Goal: Task Accomplishment & Management: Manage account settings

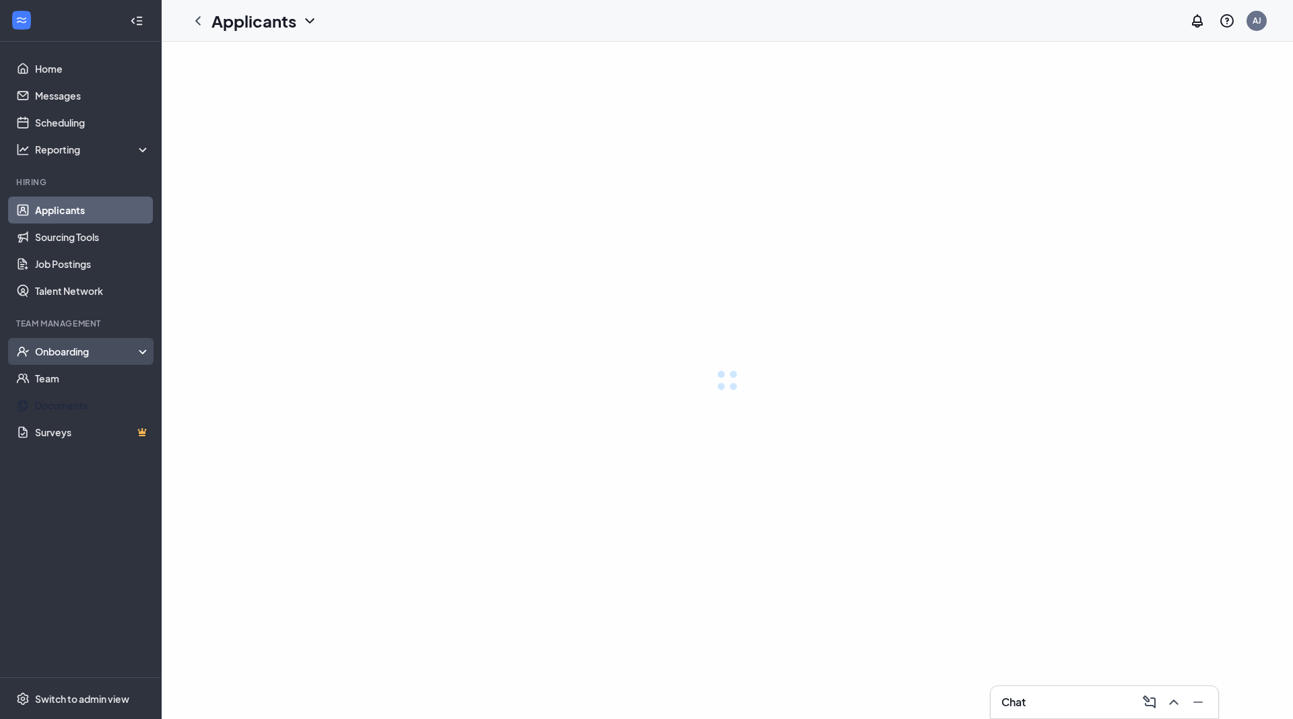
click at [104, 353] on div "Onboarding" at bounding box center [93, 351] width 116 height 13
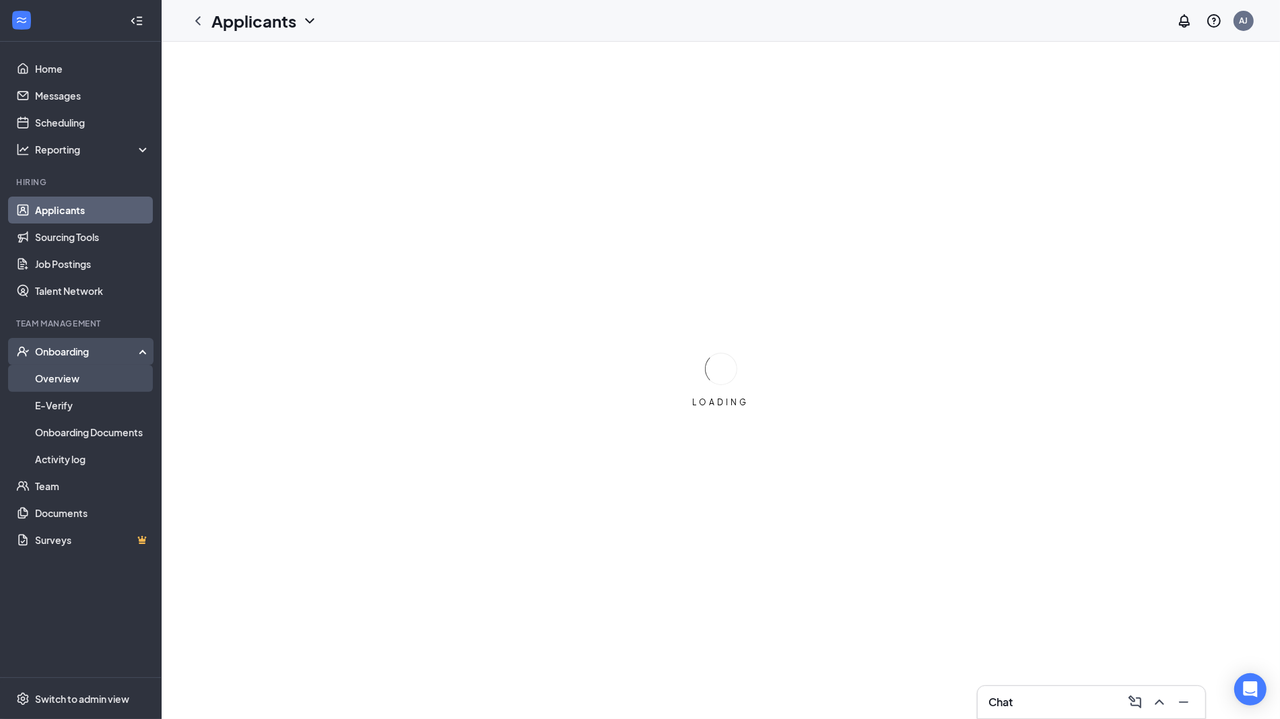
click at [89, 377] on link "Overview" at bounding box center [92, 378] width 115 height 27
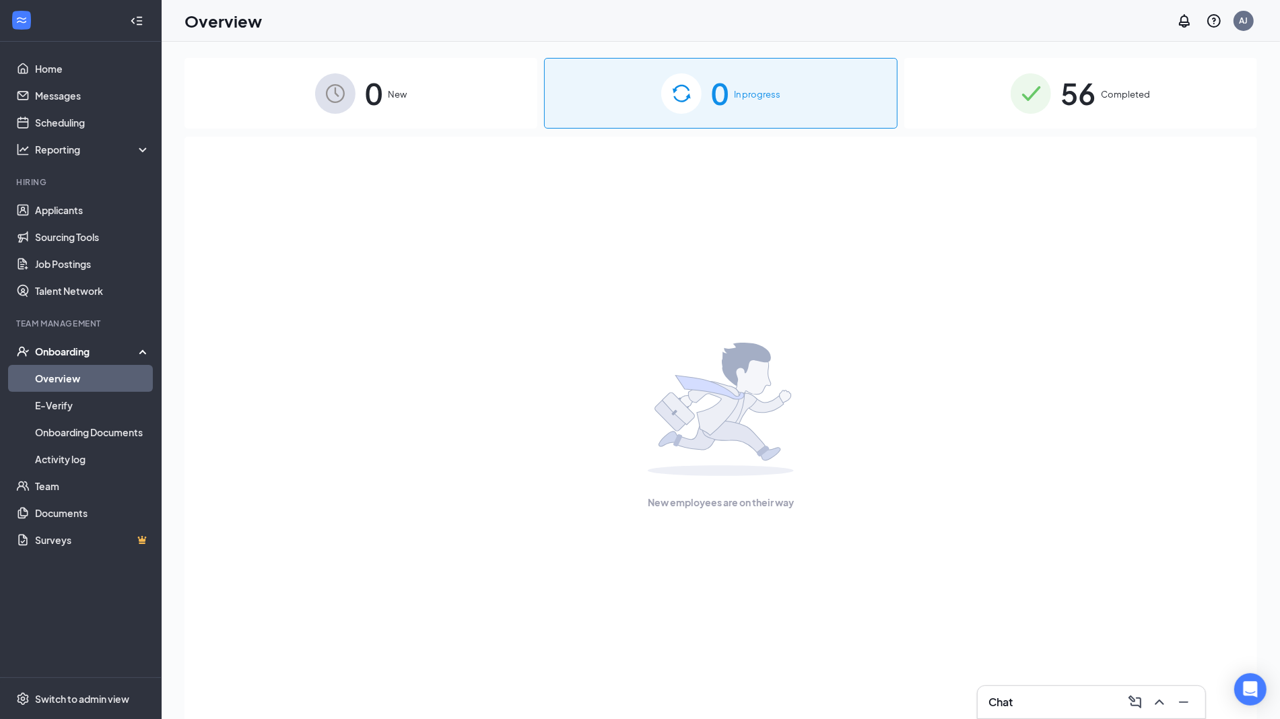
click at [1118, 75] on div "56 Completed" at bounding box center [1080, 93] width 353 height 71
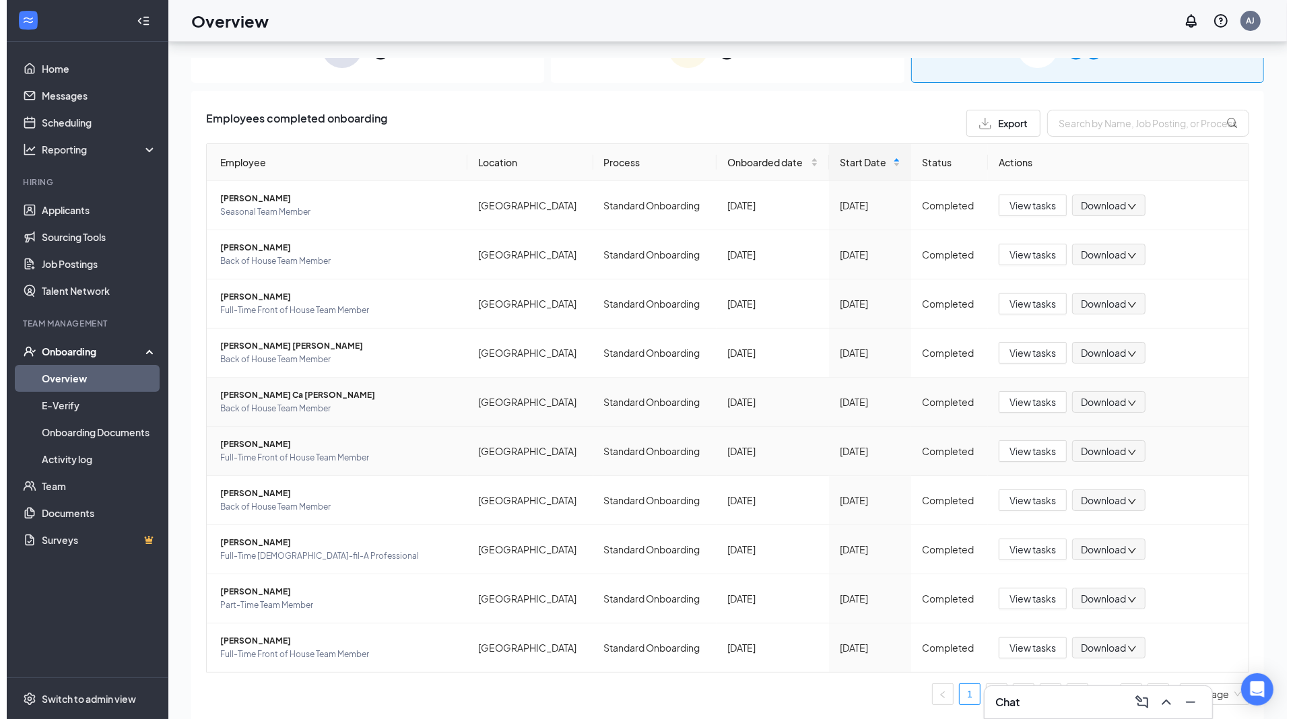
scroll to position [61, 0]
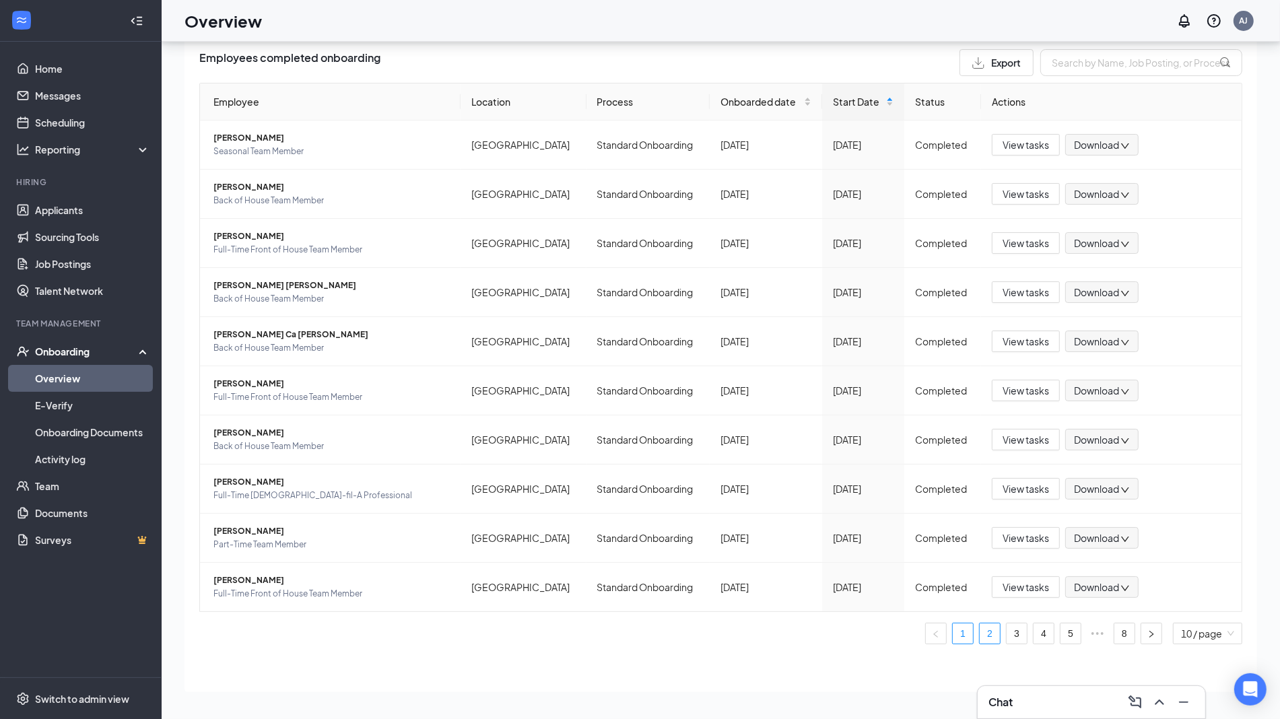
click at [980, 637] on link "2" at bounding box center [990, 633] width 20 height 20
click at [261, 426] on span "[PERSON_NAME] [PERSON_NAME]" at bounding box center [331, 432] width 236 height 13
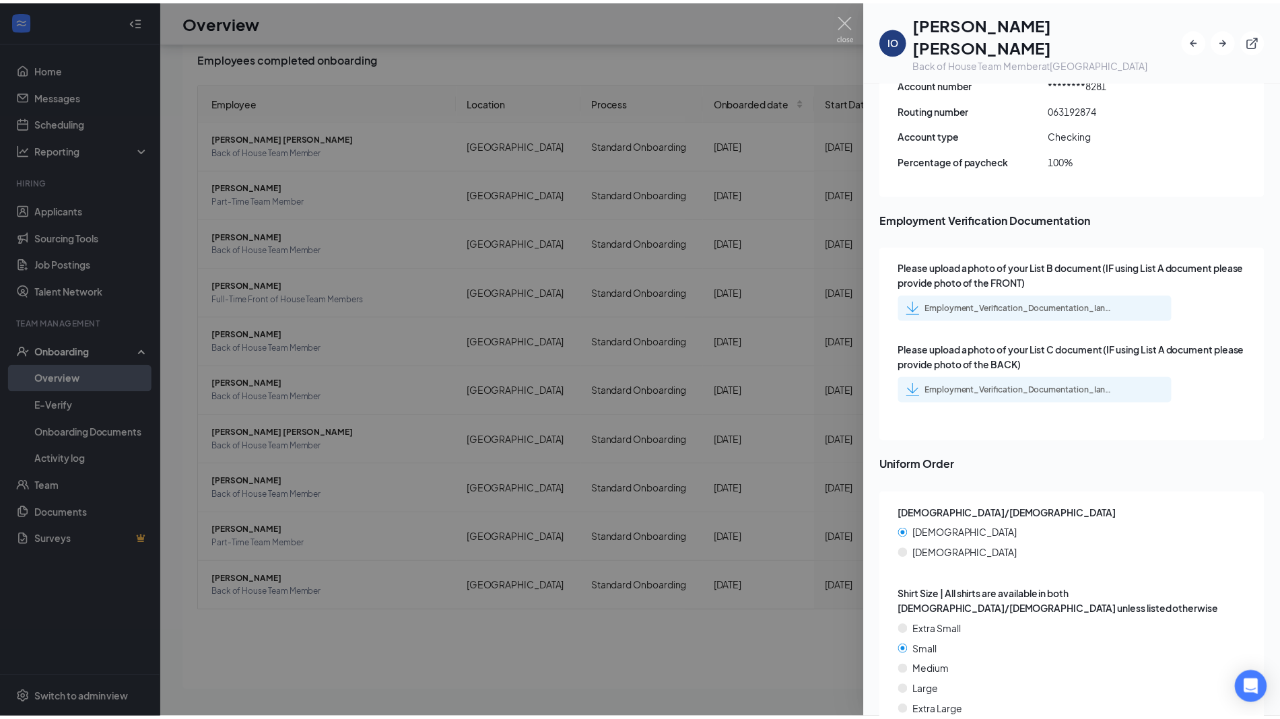
scroll to position [947, 0]
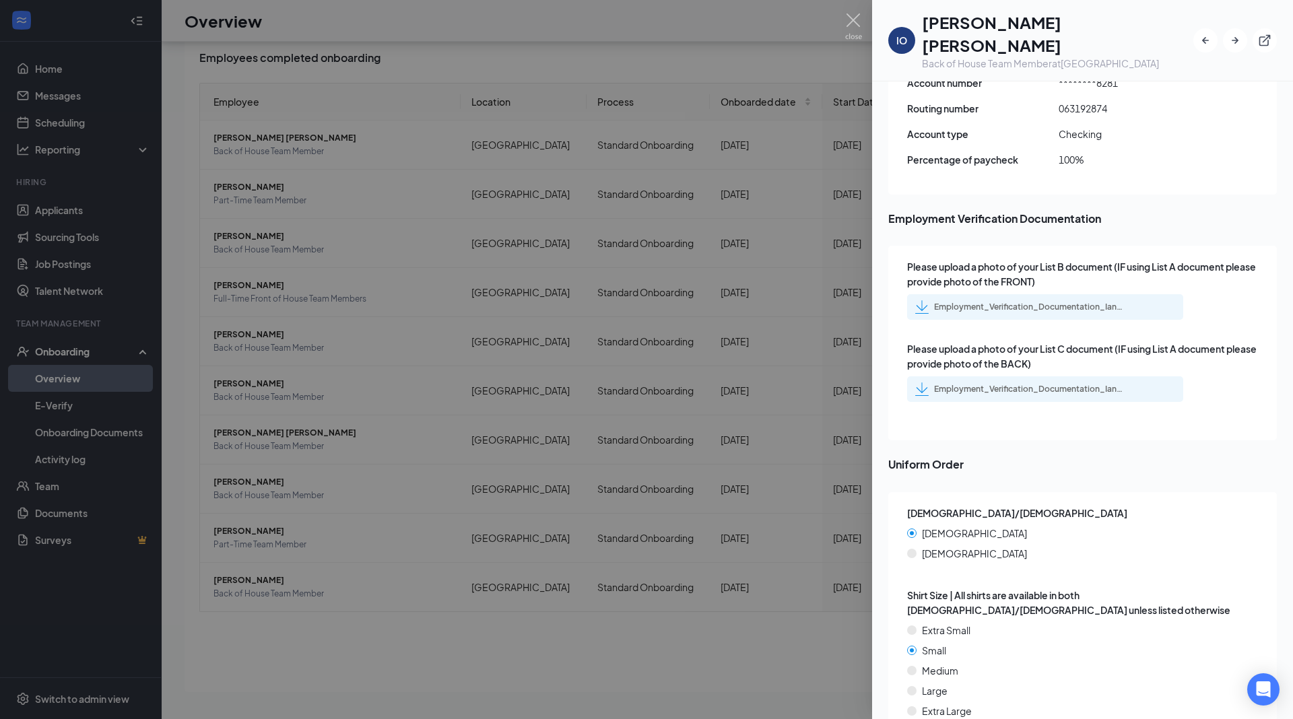
click at [1078, 302] on div "Employment_Verification_Documentation_Ian_Oa_Pacheco_Diaz_uploadedfile_20240927…" at bounding box center [1028, 307] width 189 height 11
click at [839, 22] on div at bounding box center [646, 359] width 1293 height 719
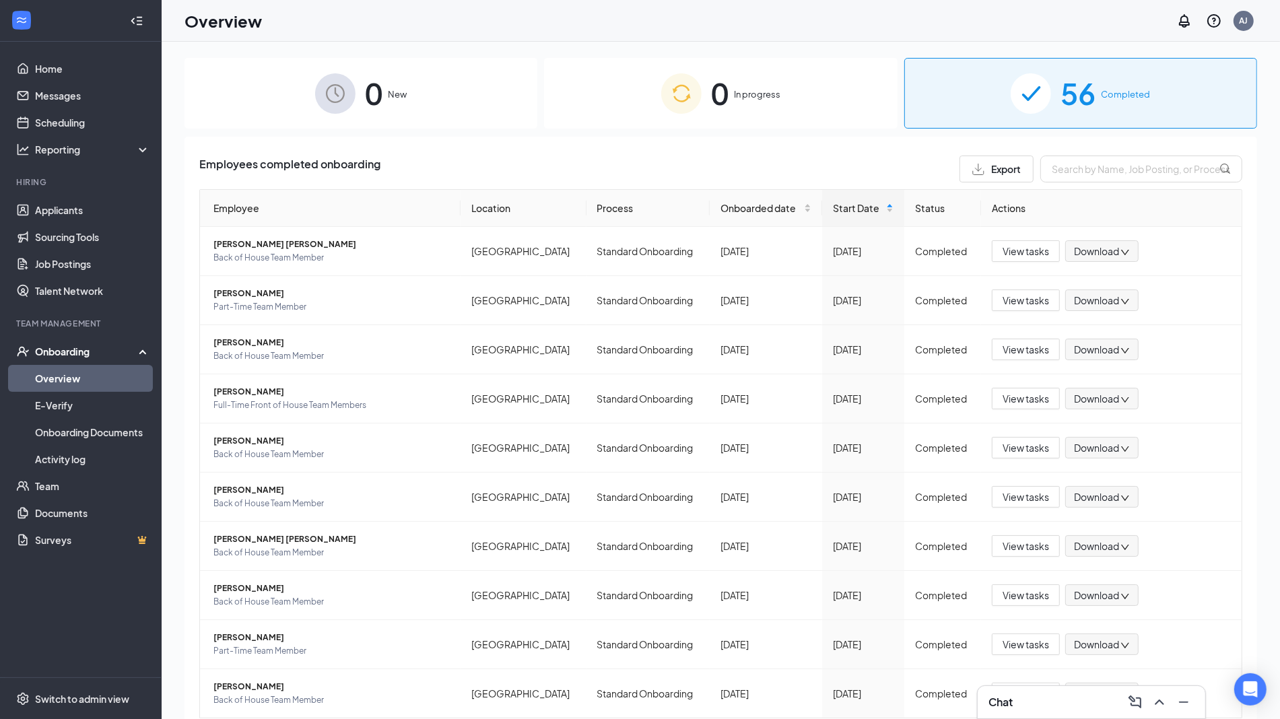
click at [88, 377] on link "Overview" at bounding box center [92, 378] width 115 height 27
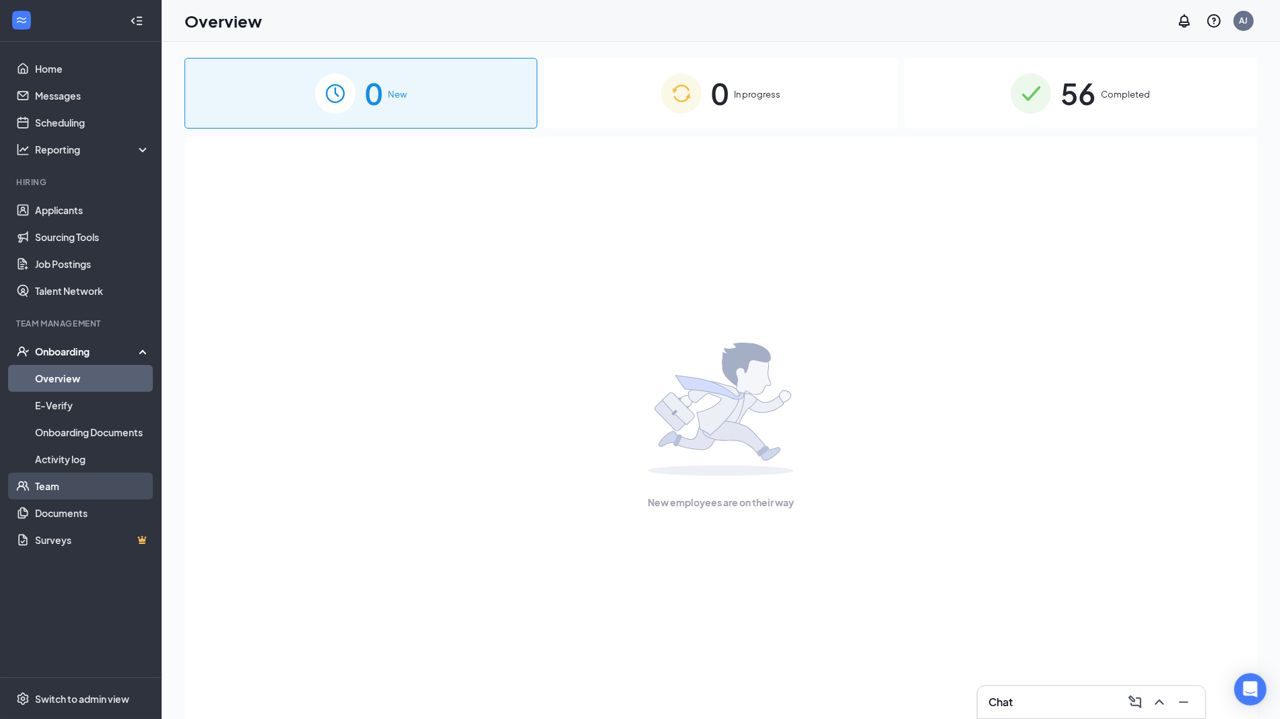
click at [35, 489] on link "Team" at bounding box center [92, 486] width 115 height 27
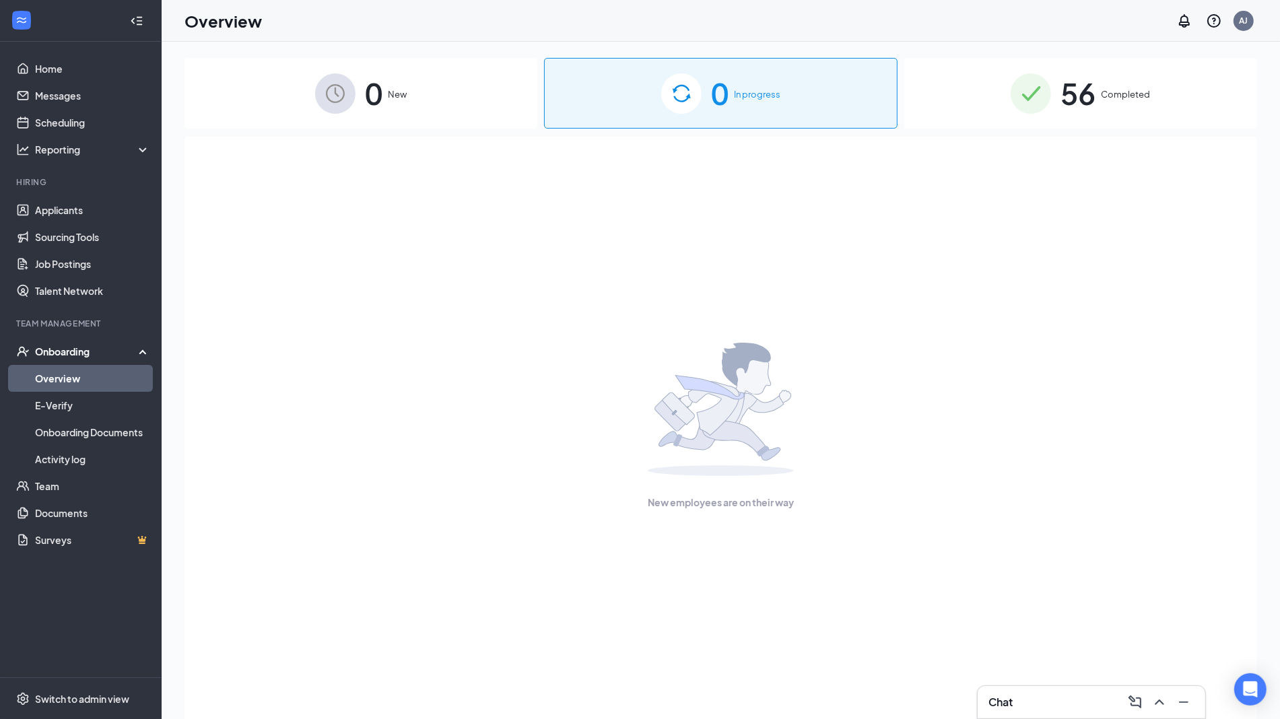
click at [1089, 99] on span "56" at bounding box center [1077, 93] width 35 height 46
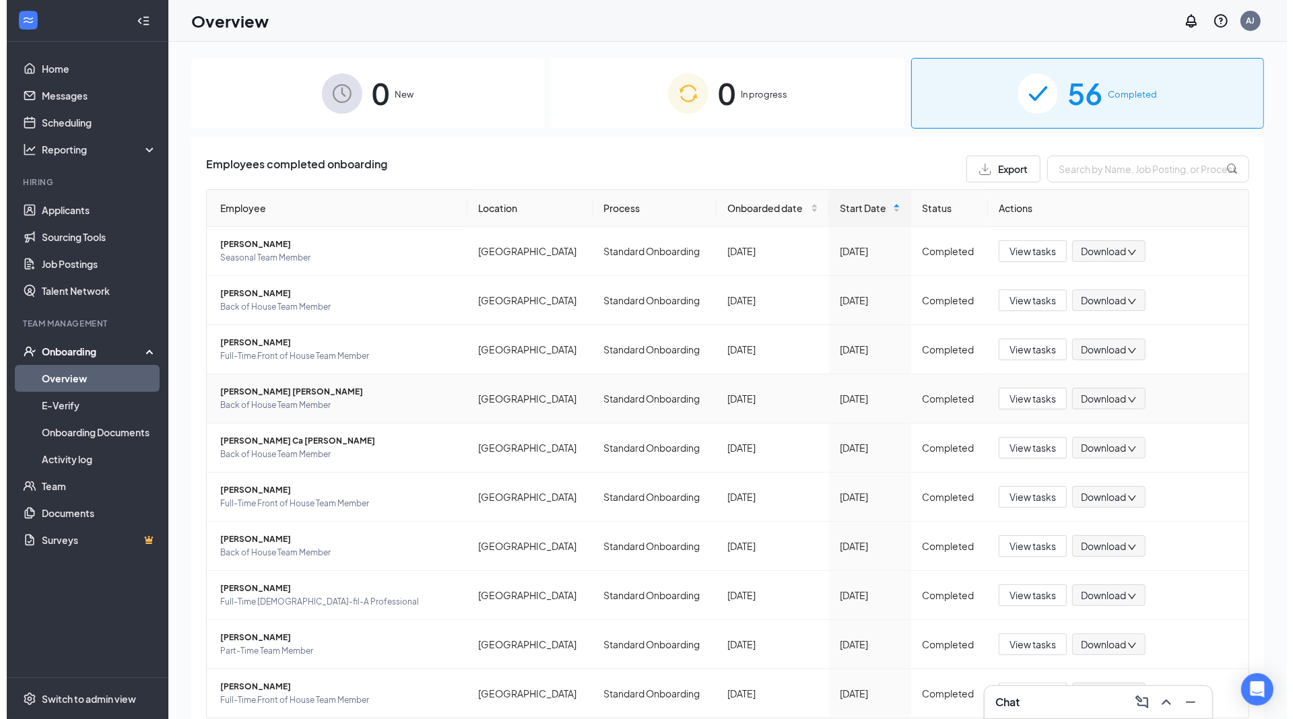
scroll to position [47, 0]
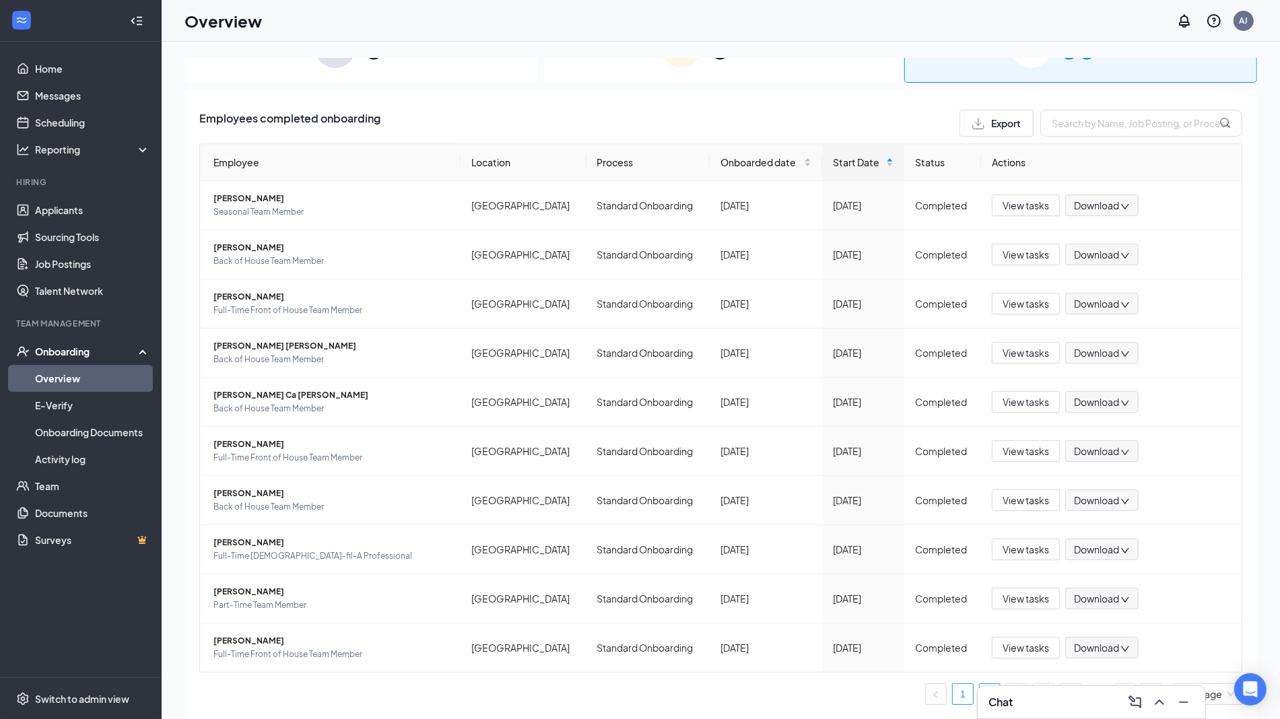
click at [980, 698] on link "2" at bounding box center [990, 694] width 20 height 20
click at [251, 493] on span "[PERSON_NAME] [PERSON_NAME]" at bounding box center [331, 493] width 236 height 13
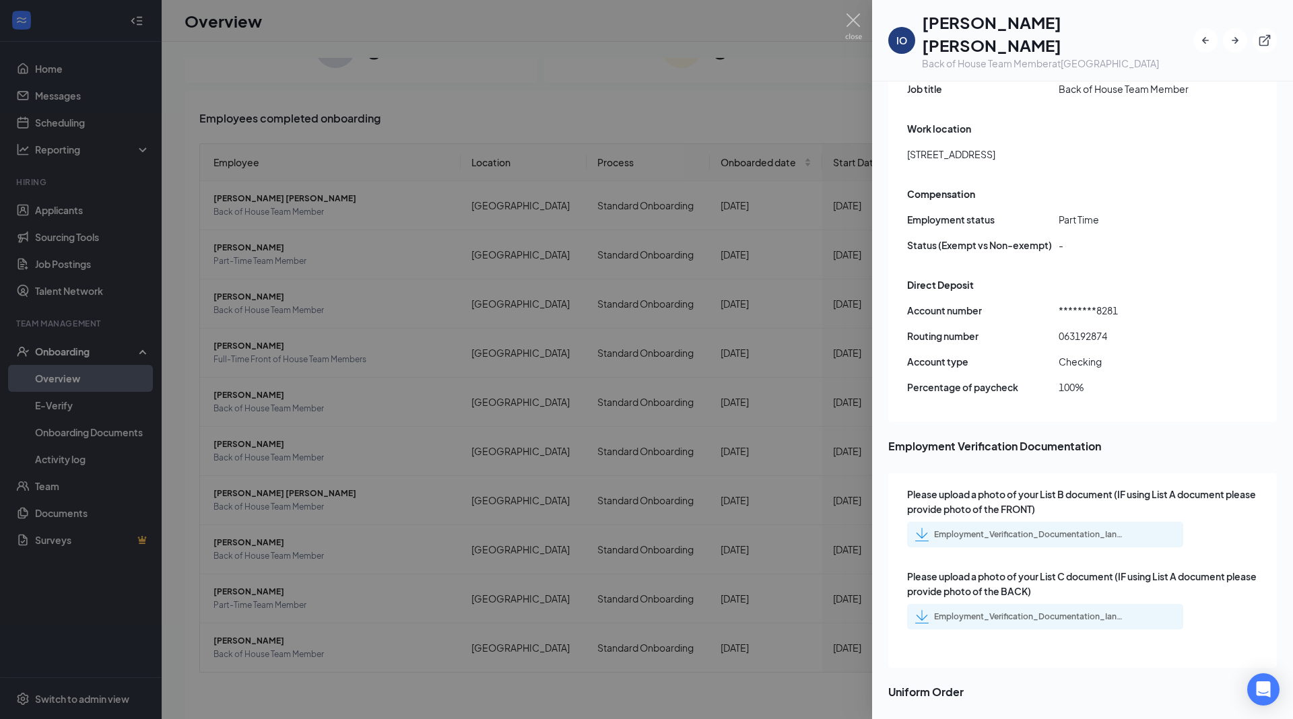
scroll to position [719, 0]
click at [583, 327] on div at bounding box center [646, 359] width 1293 height 719
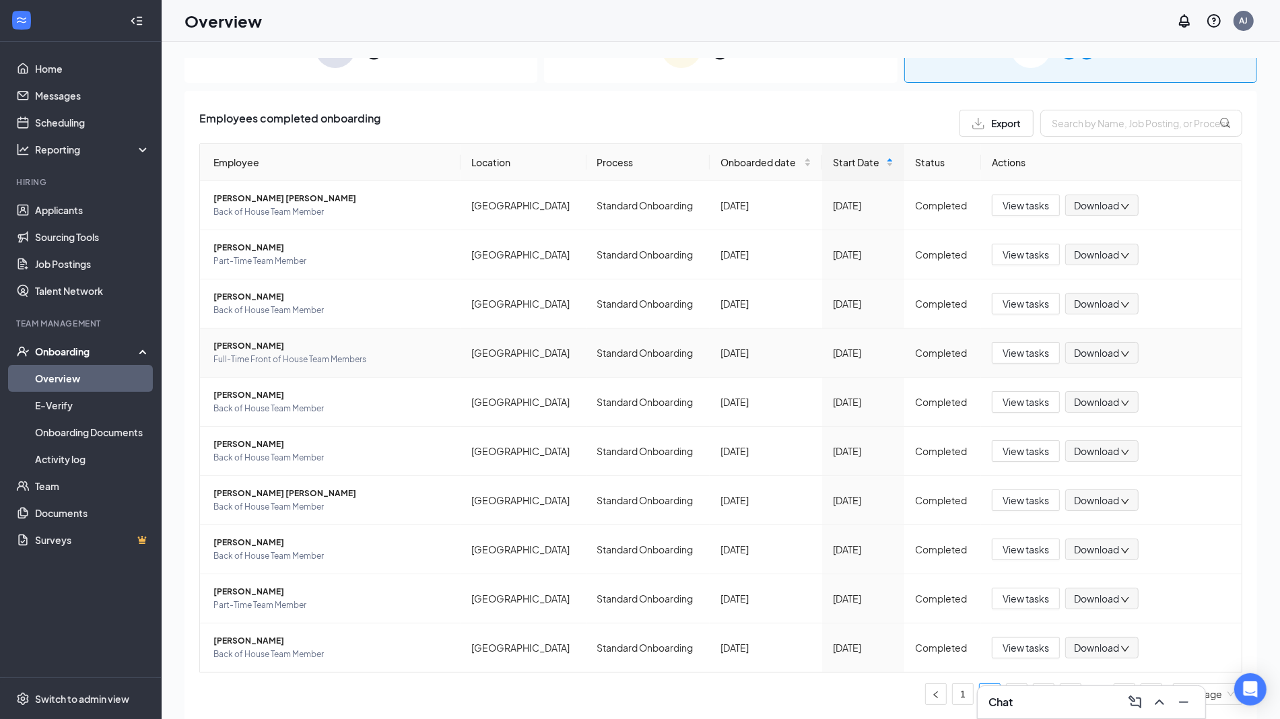
click at [269, 347] on span "[PERSON_NAME]" at bounding box center [331, 345] width 236 height 13
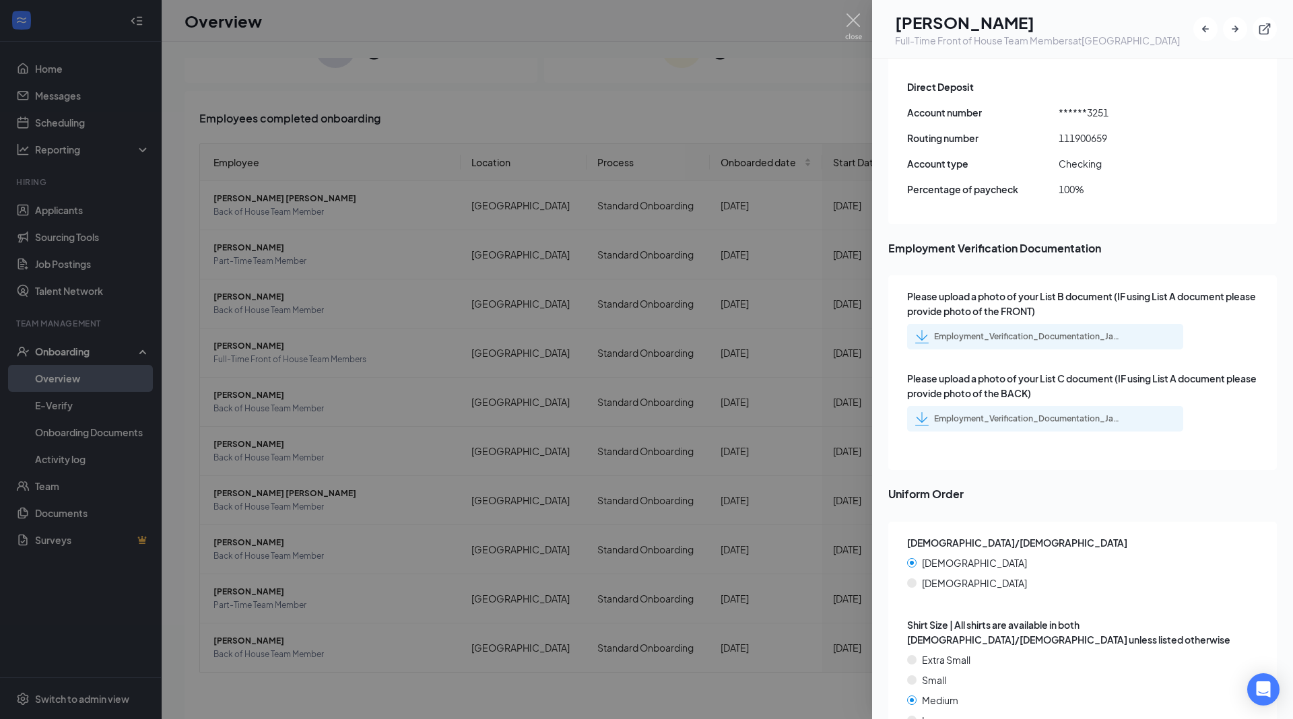
scroll to position [984, 0]
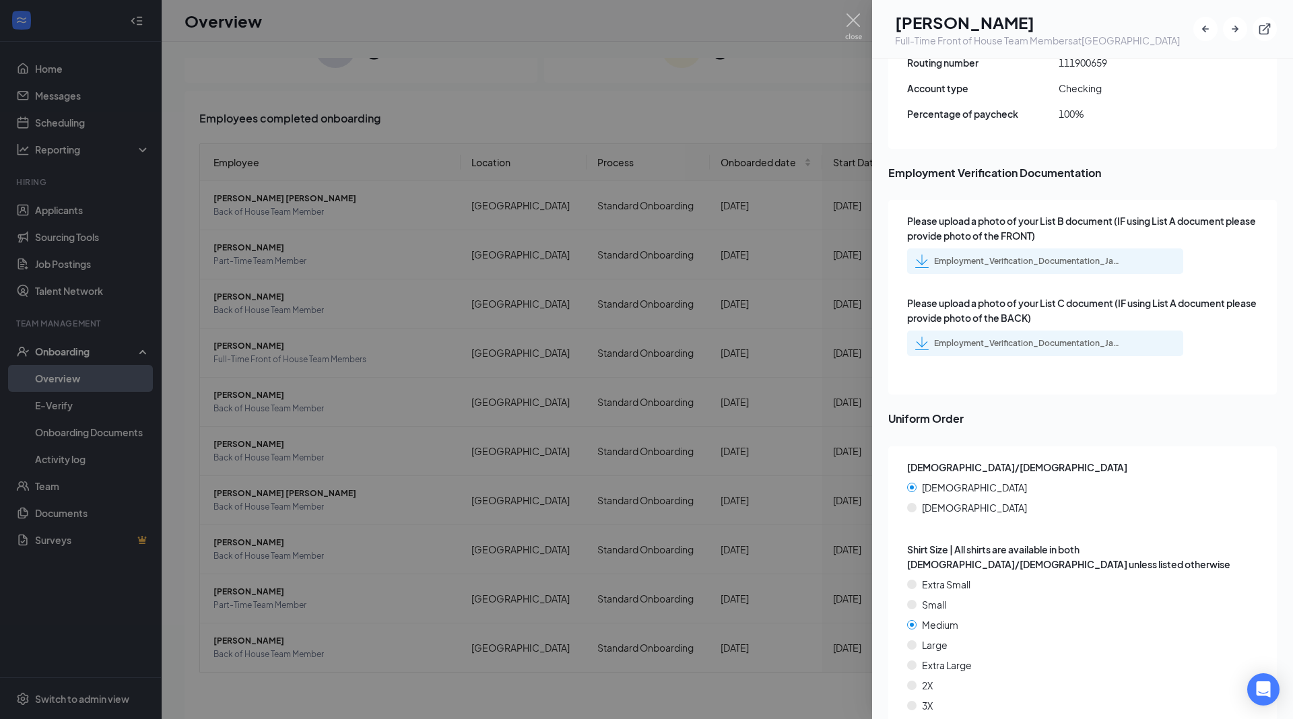
click at [1092, 248] on div "Employment_Verification_Documentation_Jaan_Carlo_Alcaraz_uploadedfile_20240821.…" at bounding box center [1045, 261] width 276 height 26
click at [1087, 256] on div "Employment_Verification_Documentation_Jaan_Carlo_Alcaraz_uploadedfile_20240821.…" at bounding box center [1028, 261] width 189 height 11
click at [445, 287] on div at bounding box center [646, 359] width 1293 height 719
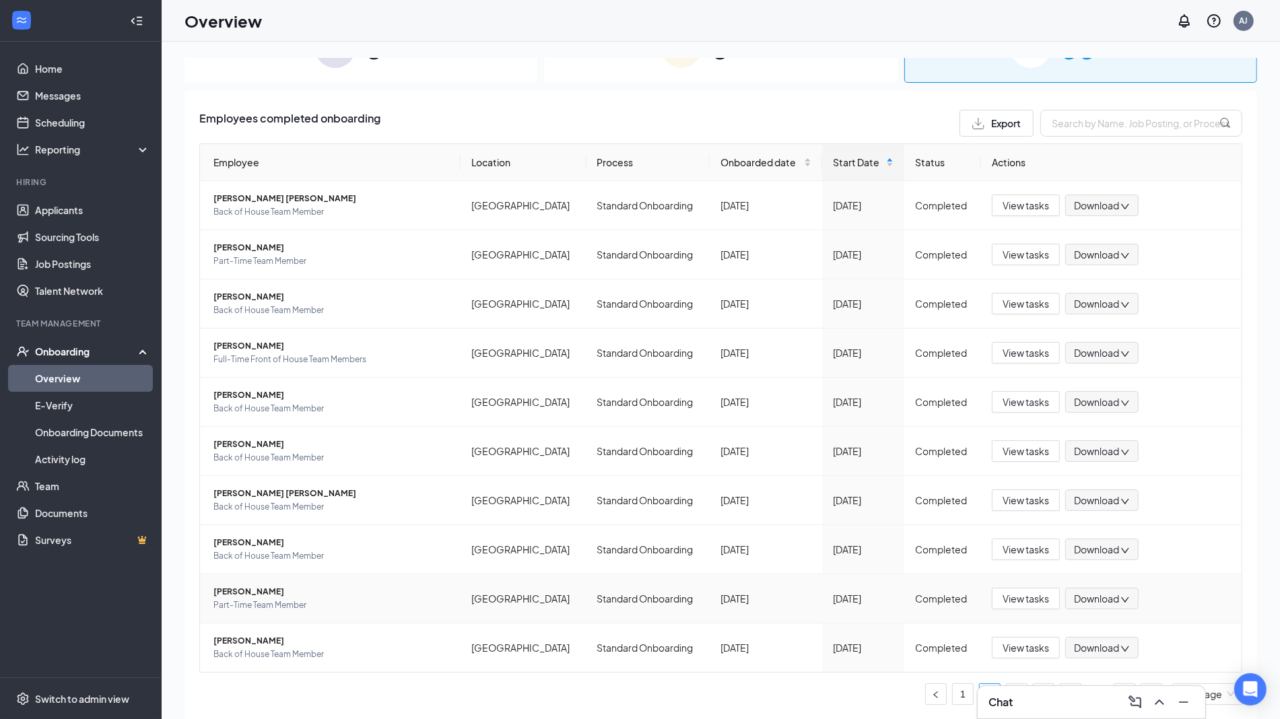
click at [277, 589] on span "[PERSON_NAME]" at bounding box center [331, 591] width 236 height 13
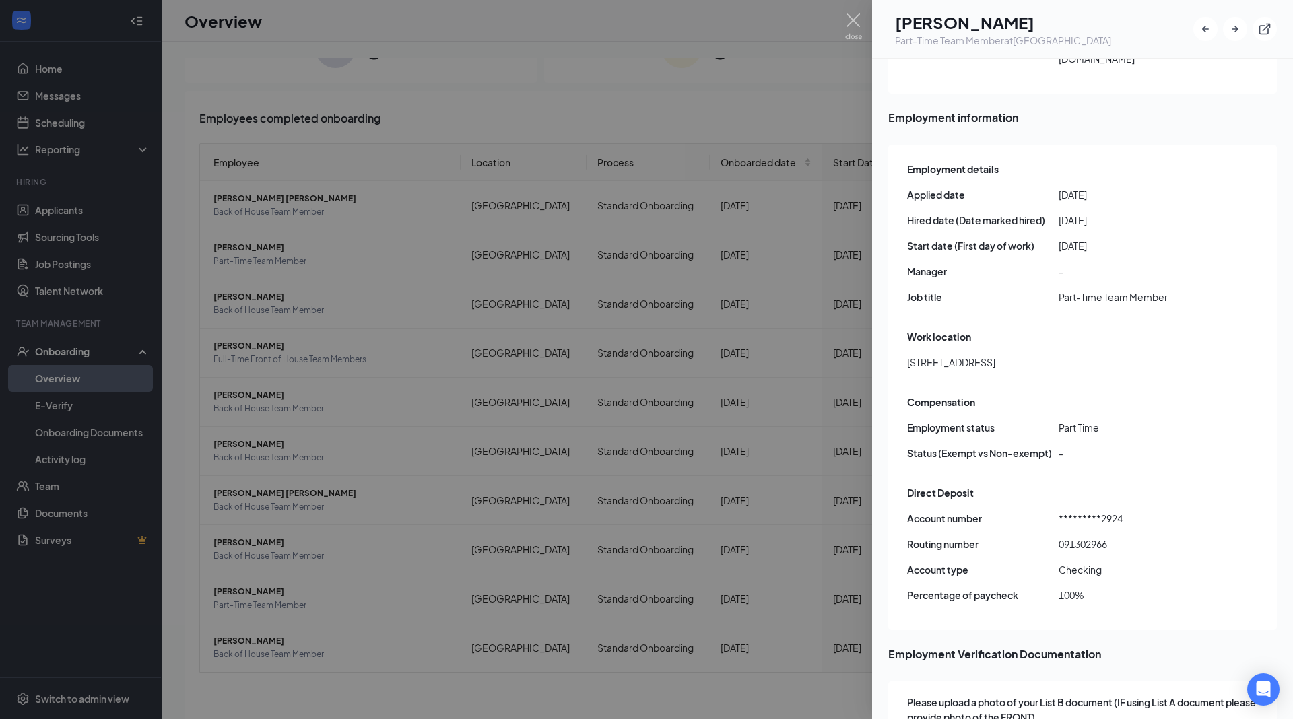
scroll to position [483, 0]
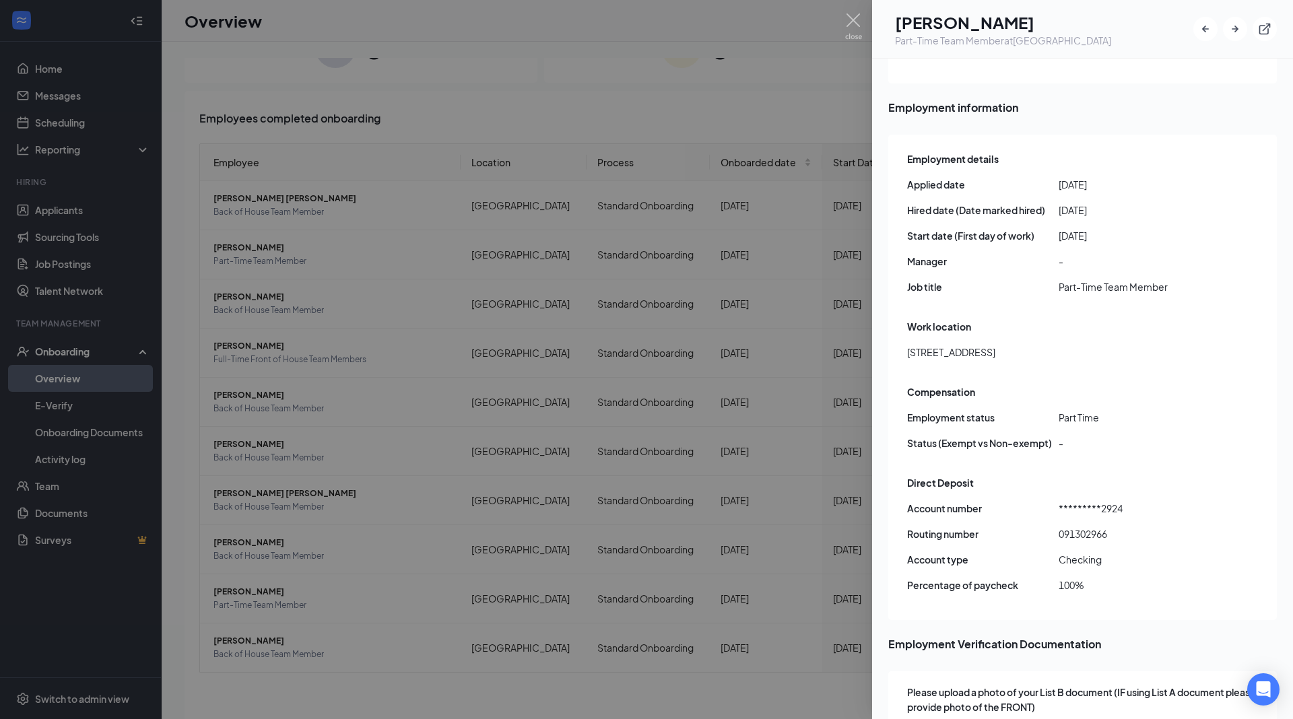
click at [963, 718] on div "Employment_Verification_Documentation_Melanny_A_Fiallos_uploadedfile_20250122.p…" at bounding box center [1028, 732] width 189 height 11
click at [401, 327] on div at bounding box center [646, 359] width 1293 height 719
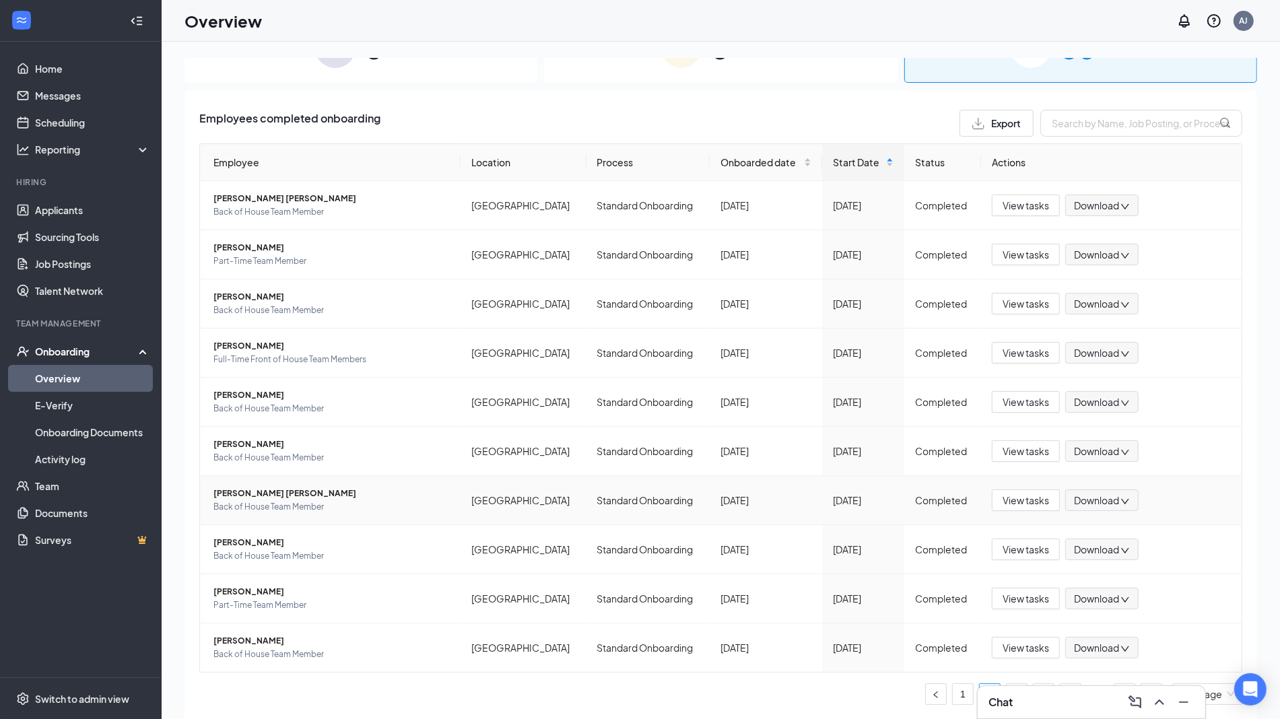
click at [267, 491] on span "[PERSON_NAME] [PERSON_NAME]" at bounding box center [331, 493] width 236 height 13
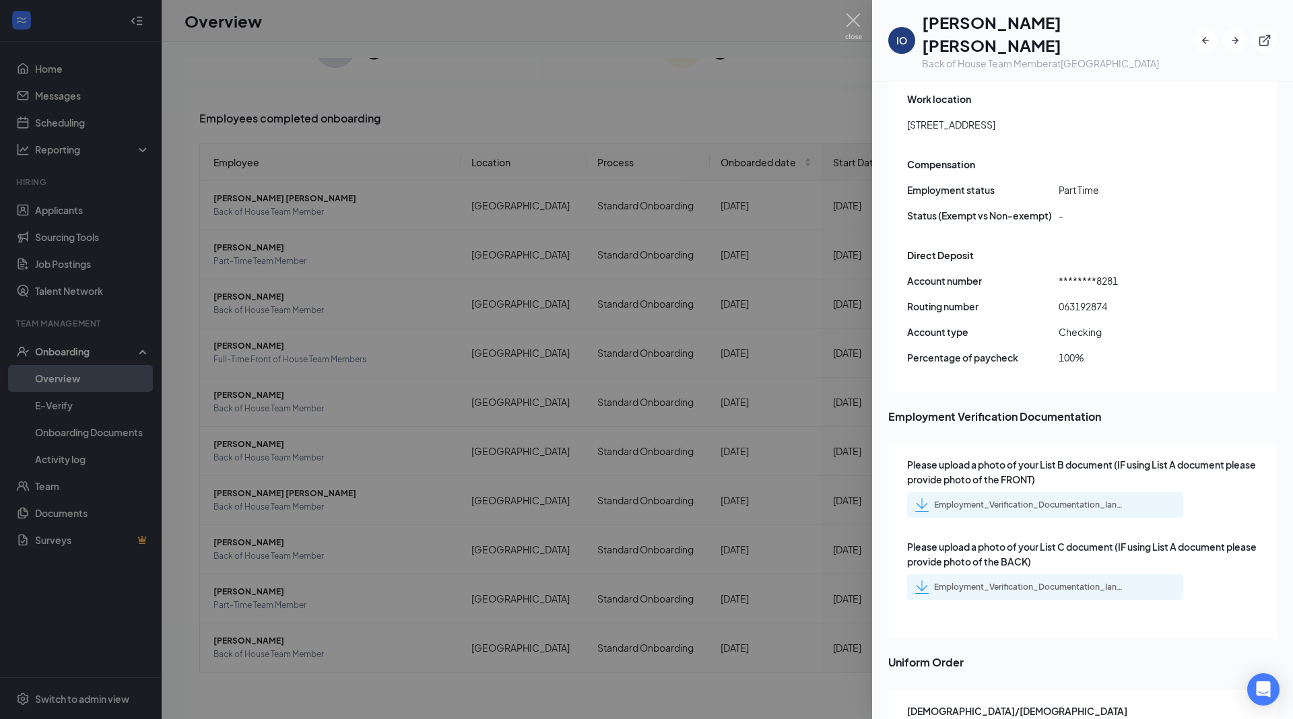
scroll to position [749, 0]
click at [1038, 581] on div "Employment_Verification_Documentation_Ian_Oa_Pacheco_Diaz_uploadedfile_20240927…" at bounding box center [1028, 586] width 189 height 11
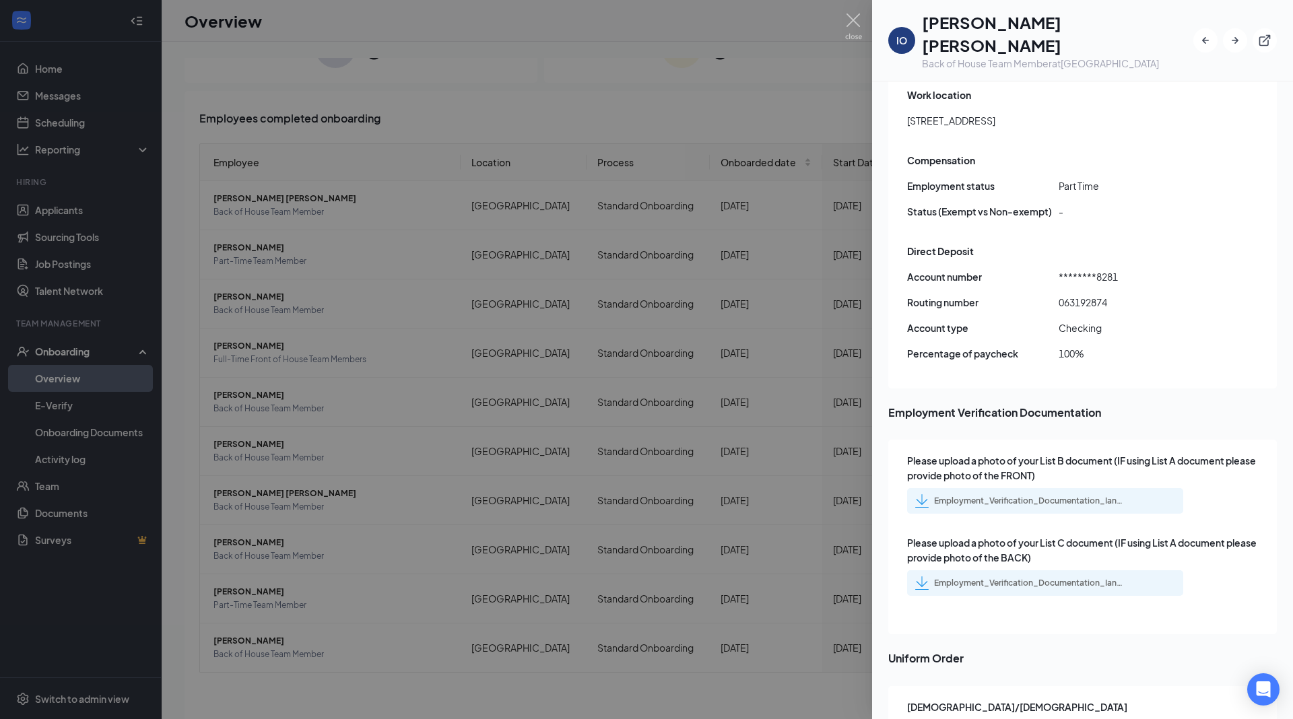
scroll to position [754, 0]
click at [1008, 494] on div "Employment_Verification_Documentation_Ian_Oa_Pacheco_Diaz_uploadedfile_20240927…" at bounding box center [1028, 499] width 189 height 11
